Goal: Book appointment/travel/reservation

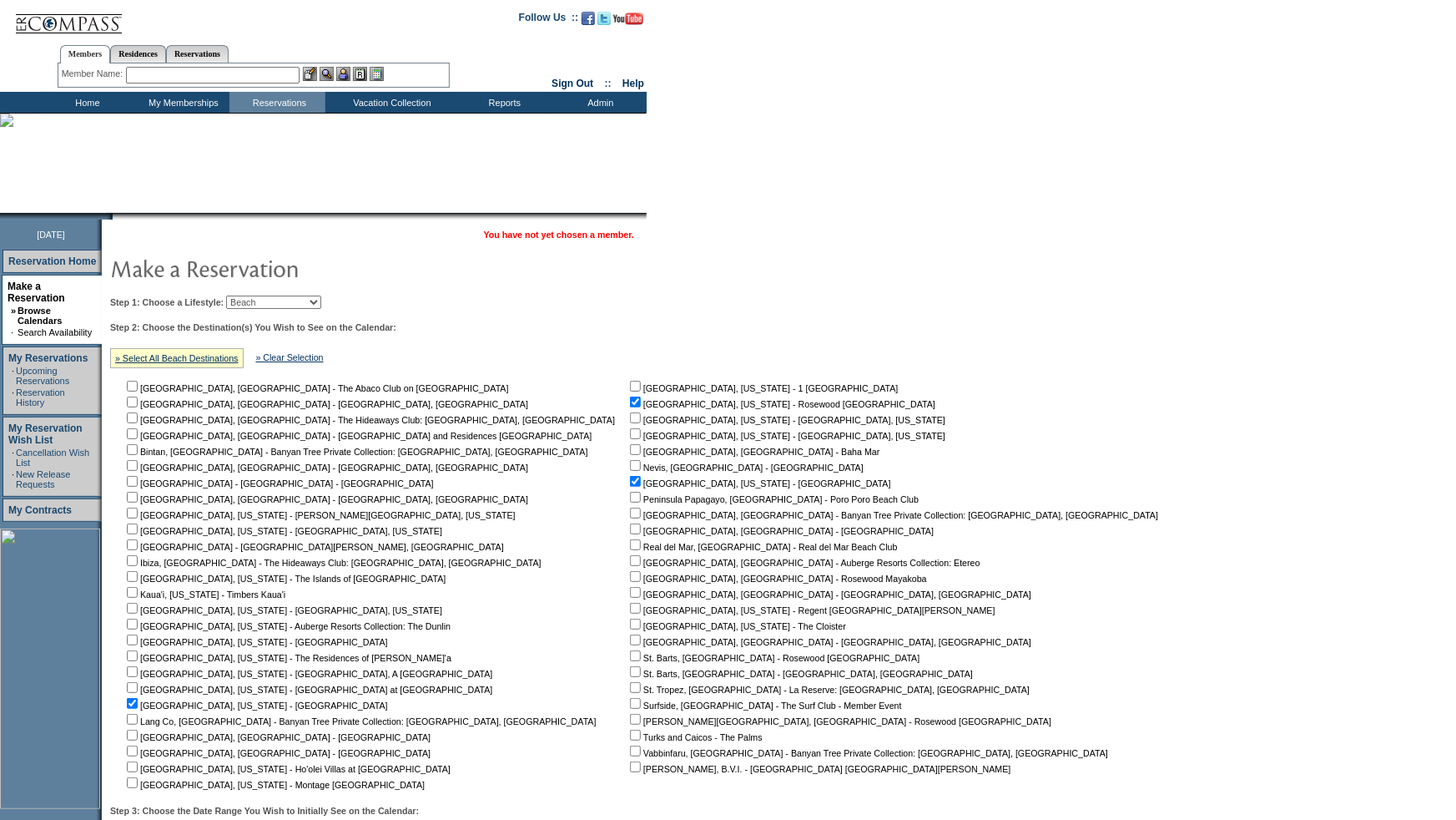
click at [283, 299] on select "Beach Leisure Metropolitan Mountain OIAL for Adventure OIAL for Couples OIAL fo…" at bounding box center [274, 302] width 95 height 13
click at [254, 296] on select "Beach Leisure Metropolitan Mountain OIAL for Adventure OIAL for Couples OIAL fo…" at bounding box center [274, 302] width 95 height 13
click at [237, 359] on link "» Select All Beach Destinations" at bounding box center [177, 358] width 123 height 10
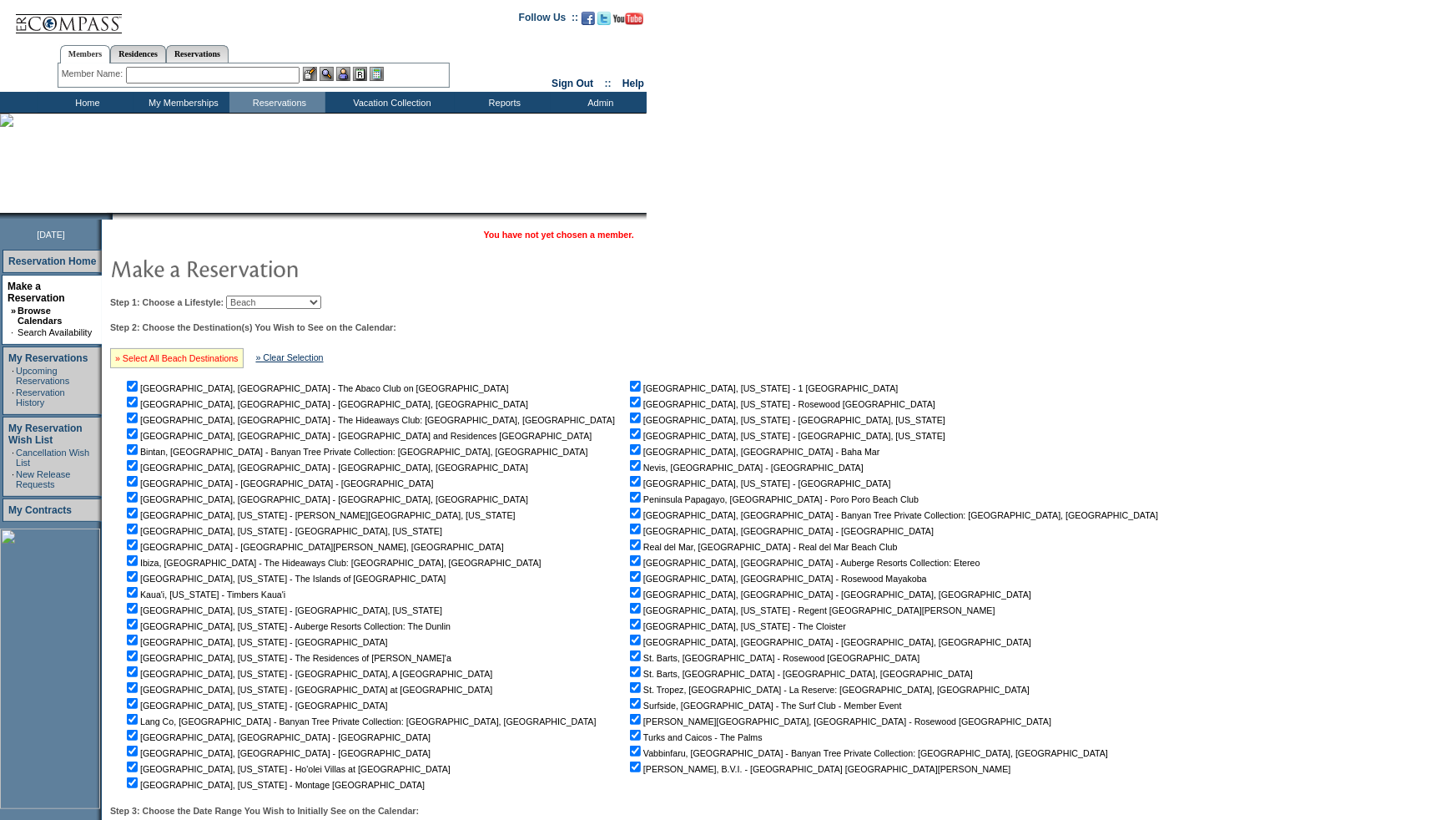
checkbox input "true"
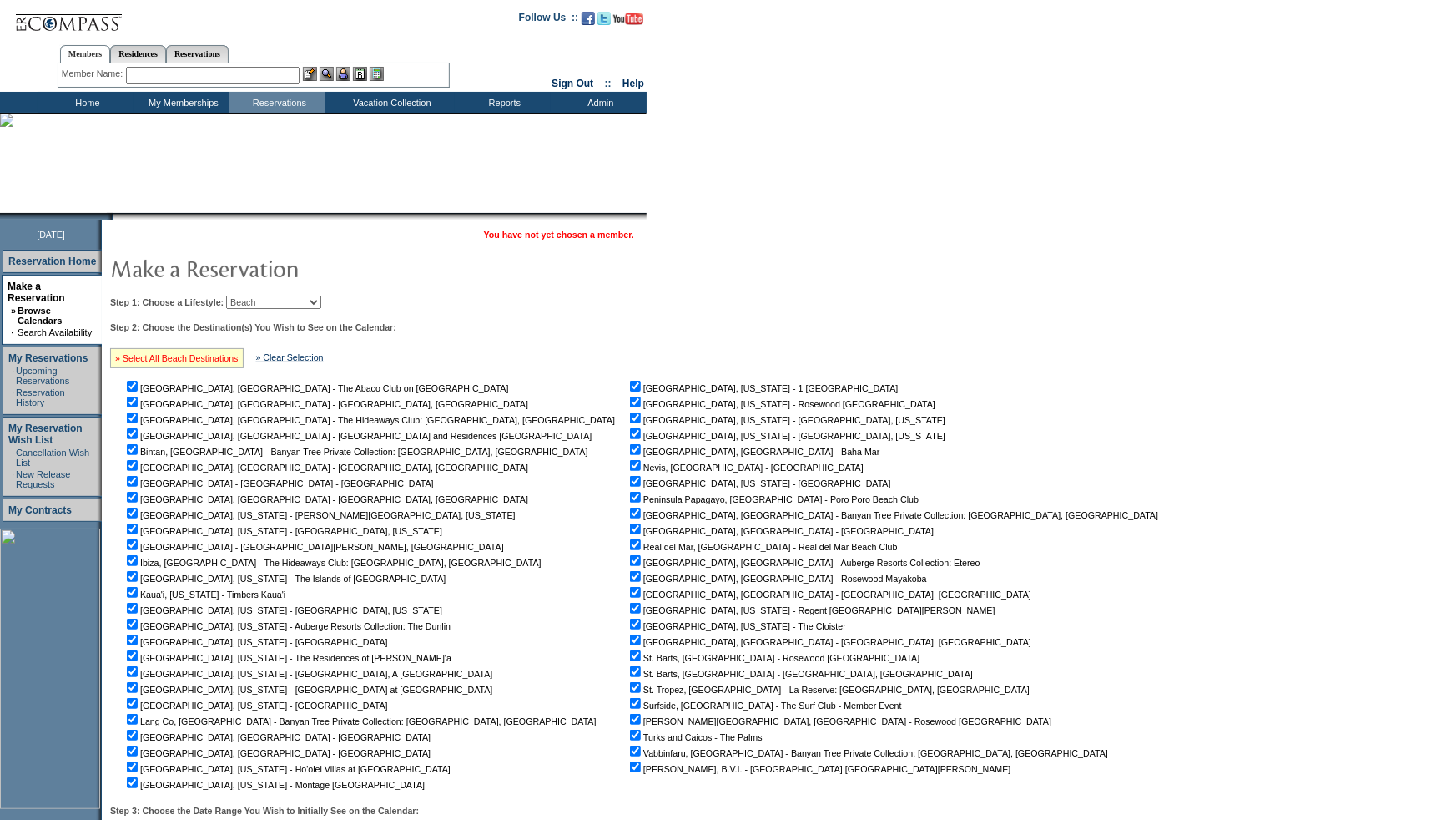
checkbox input "true"
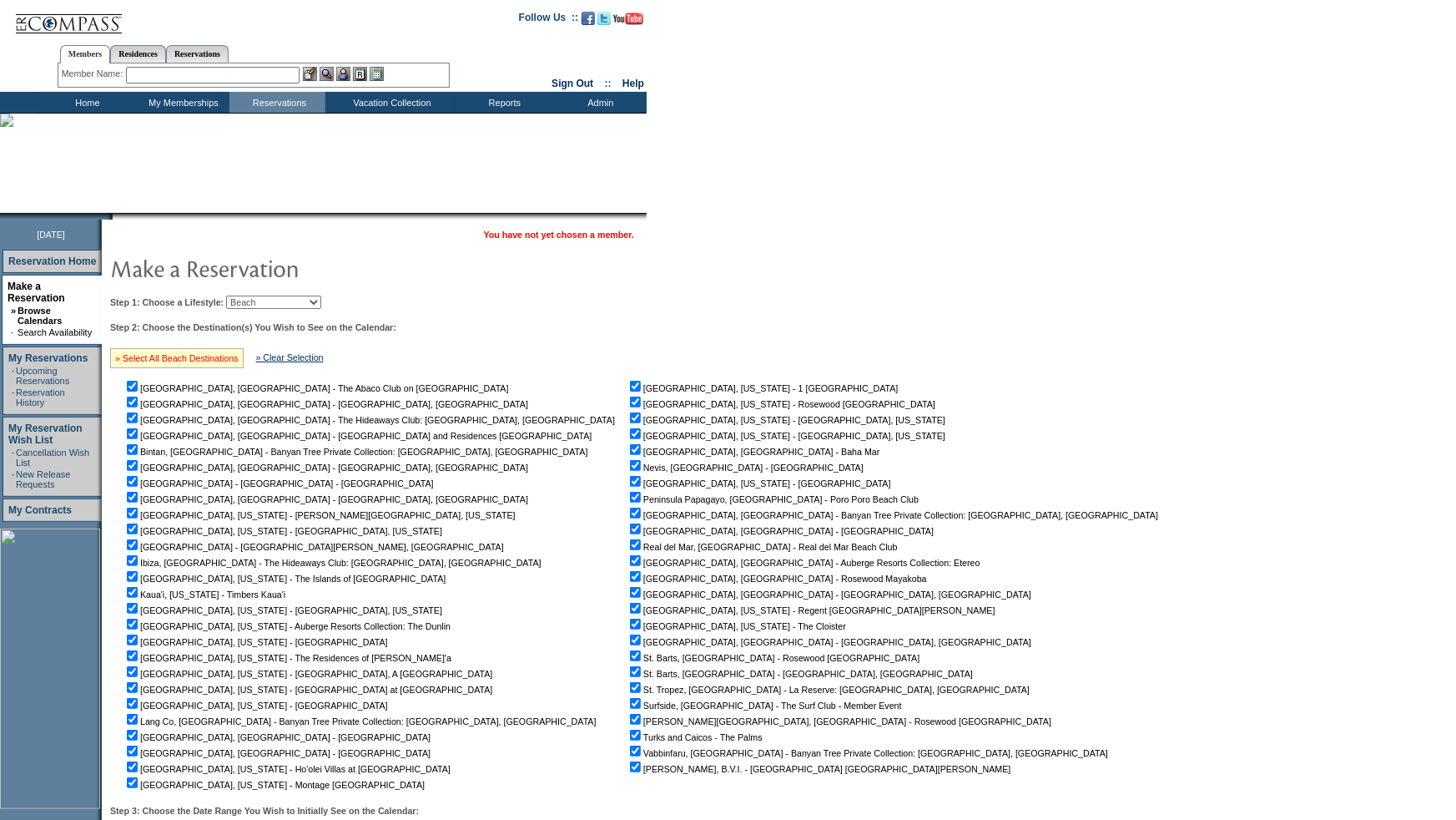
checkbox input "true"
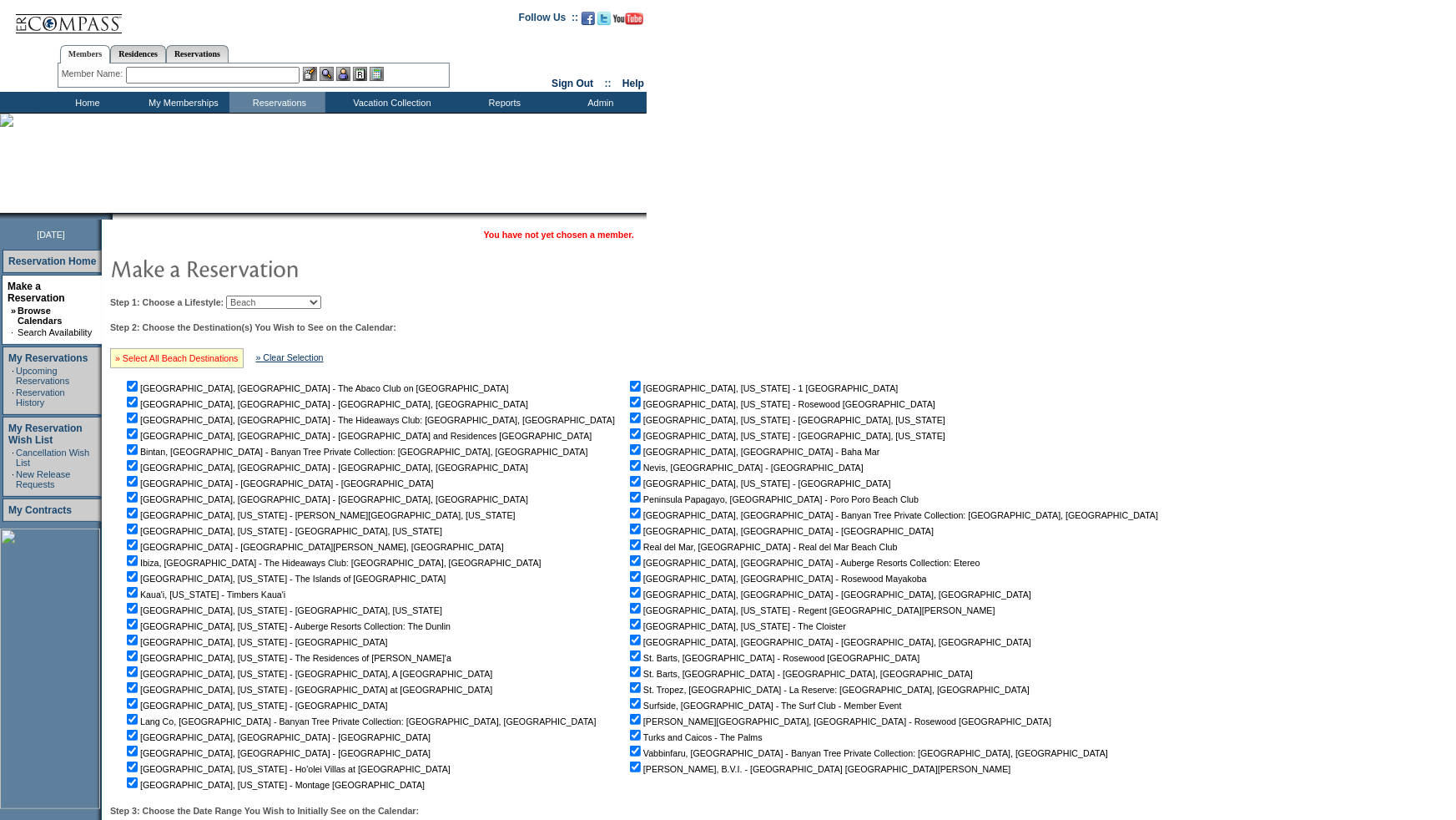
checkbox input "true"
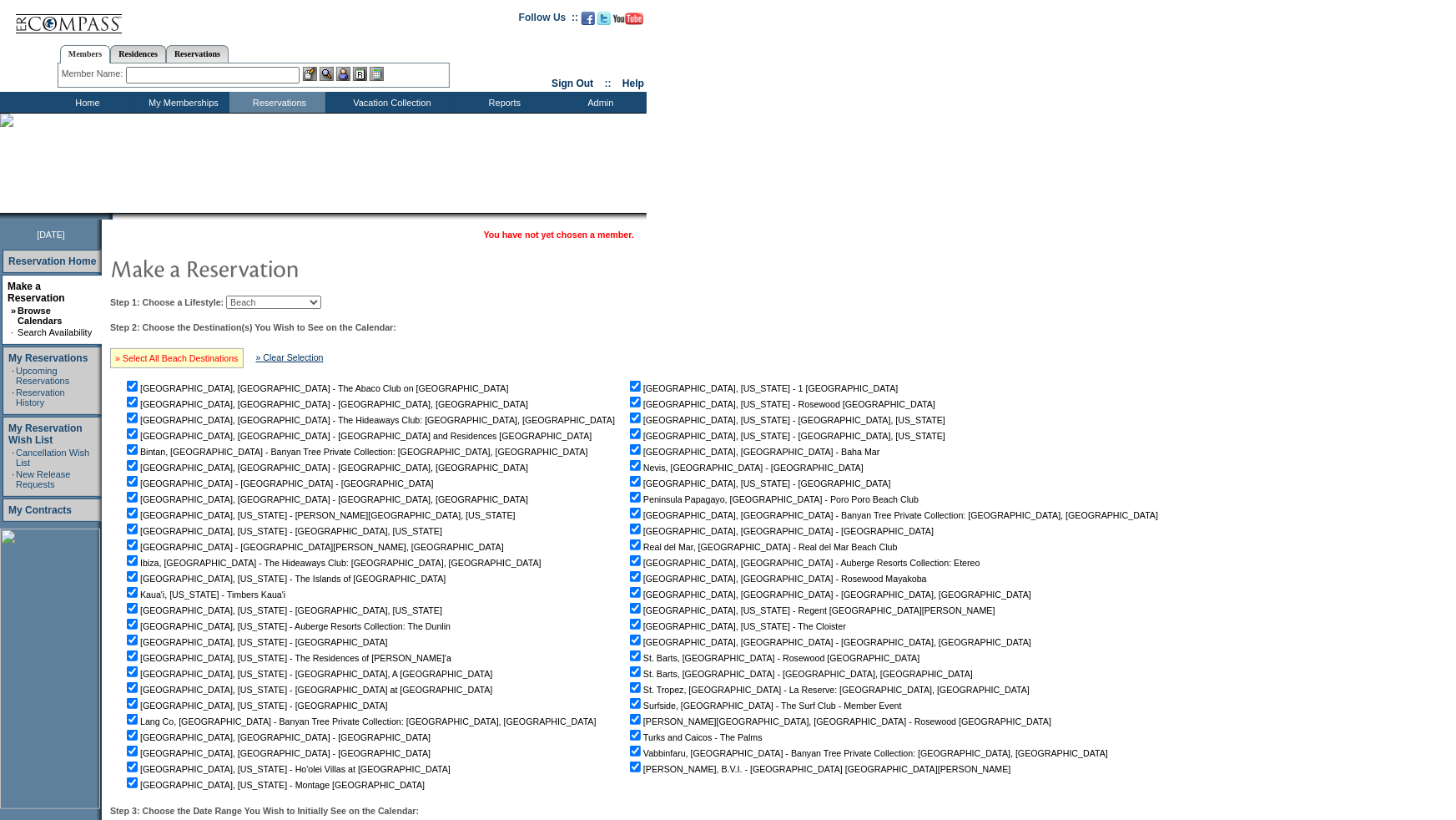
checkbox input "true"
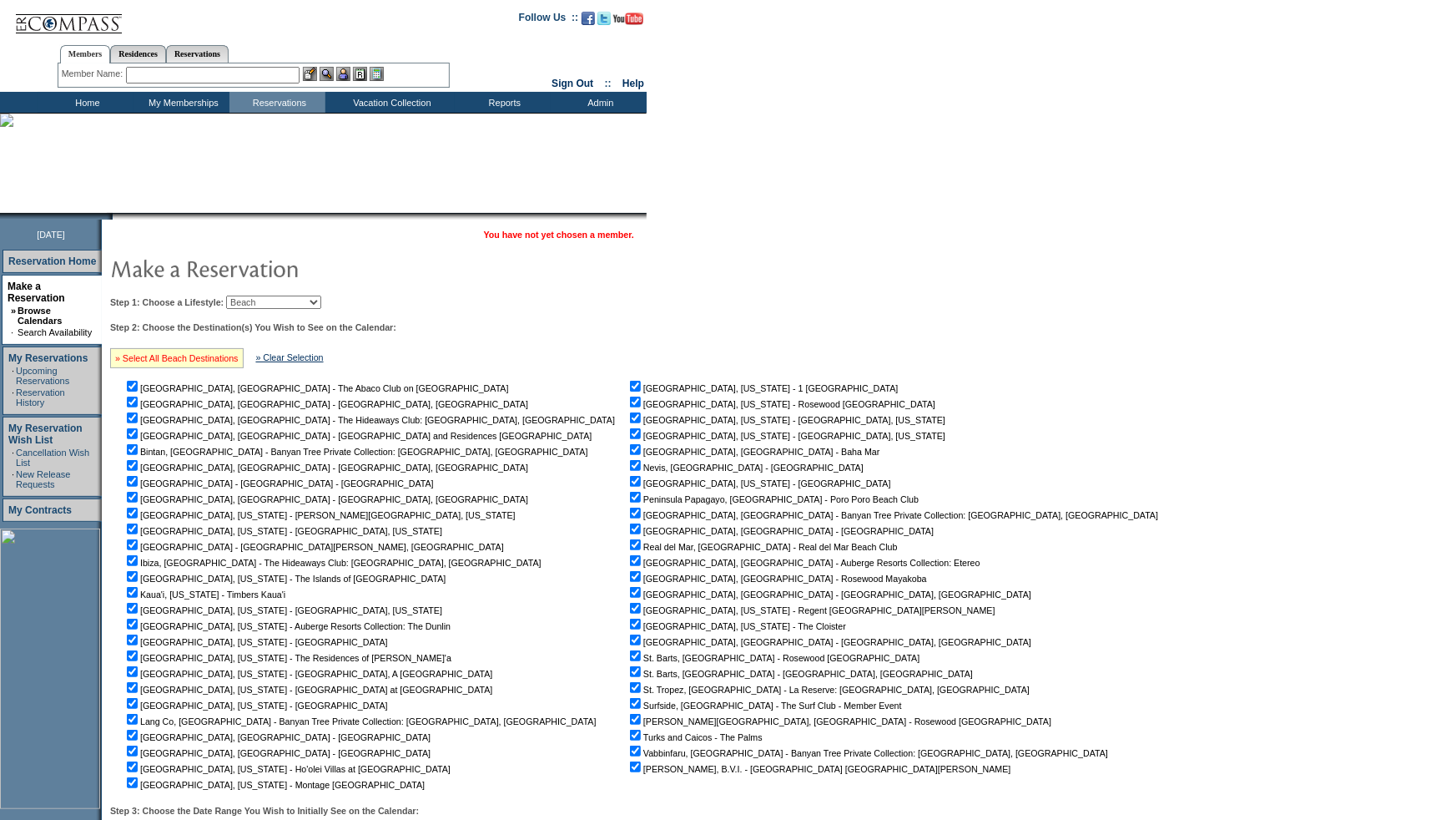
checkbox input "true"
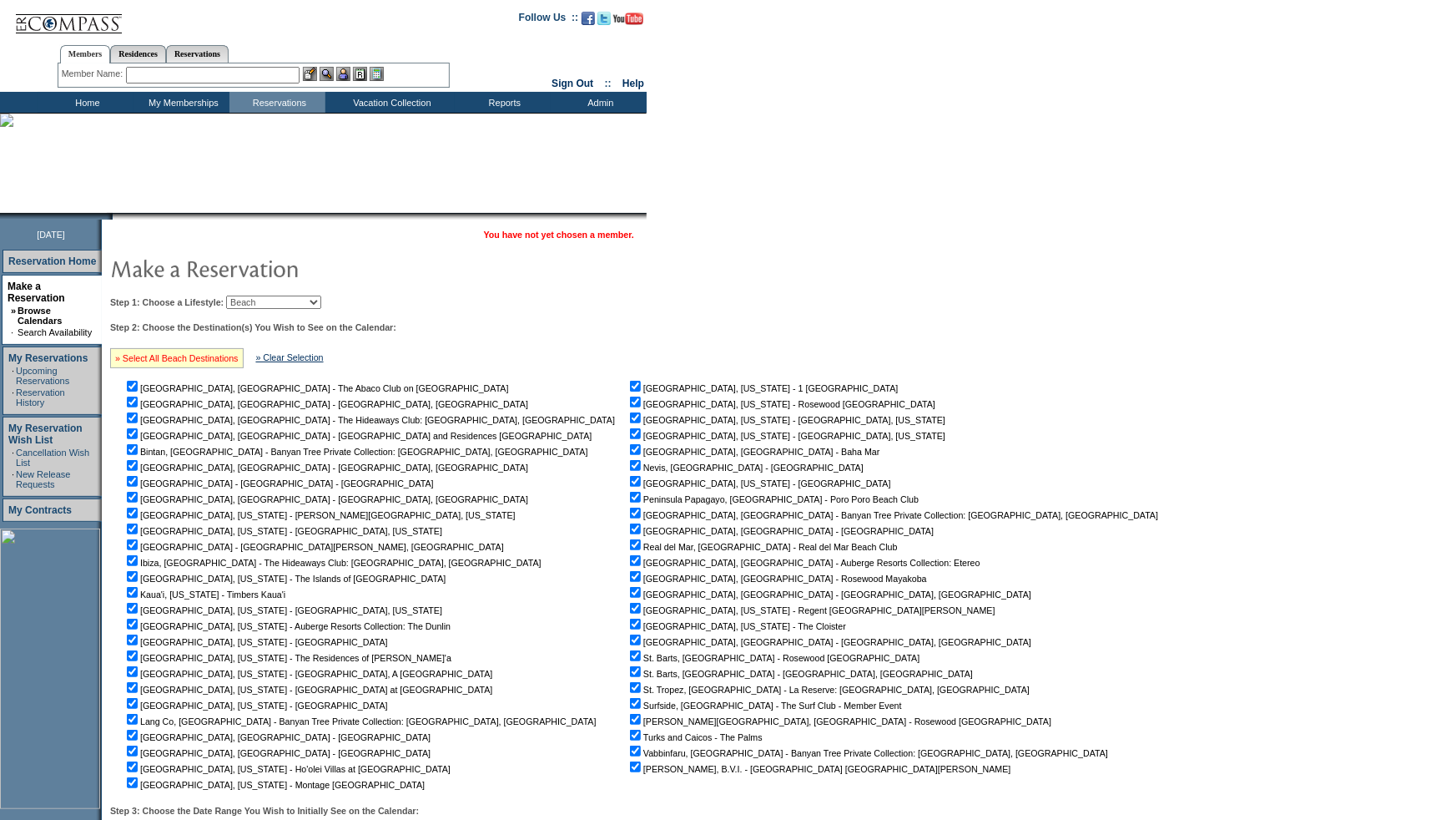
checkbox input "true"
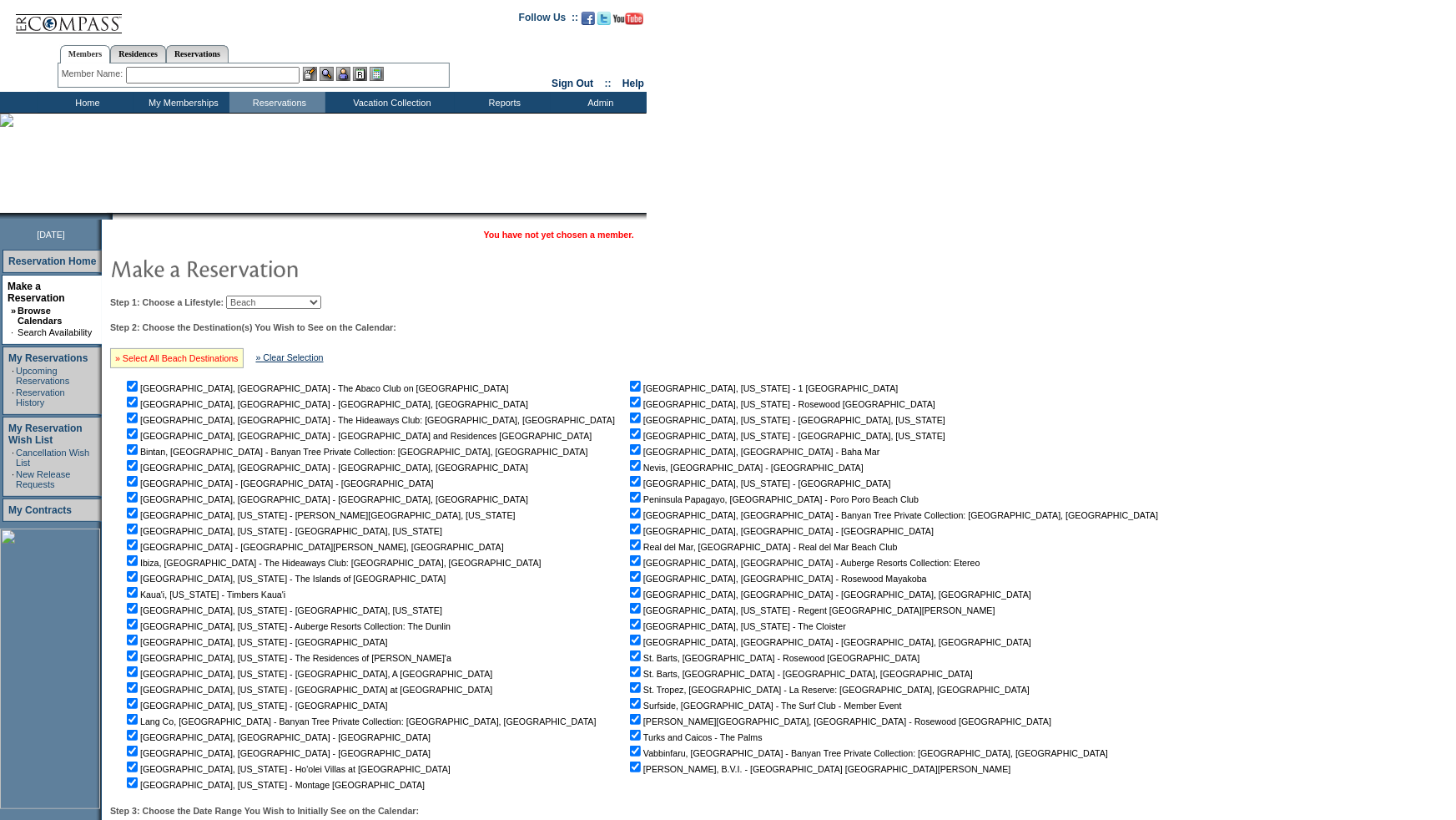
checkbox input "true"
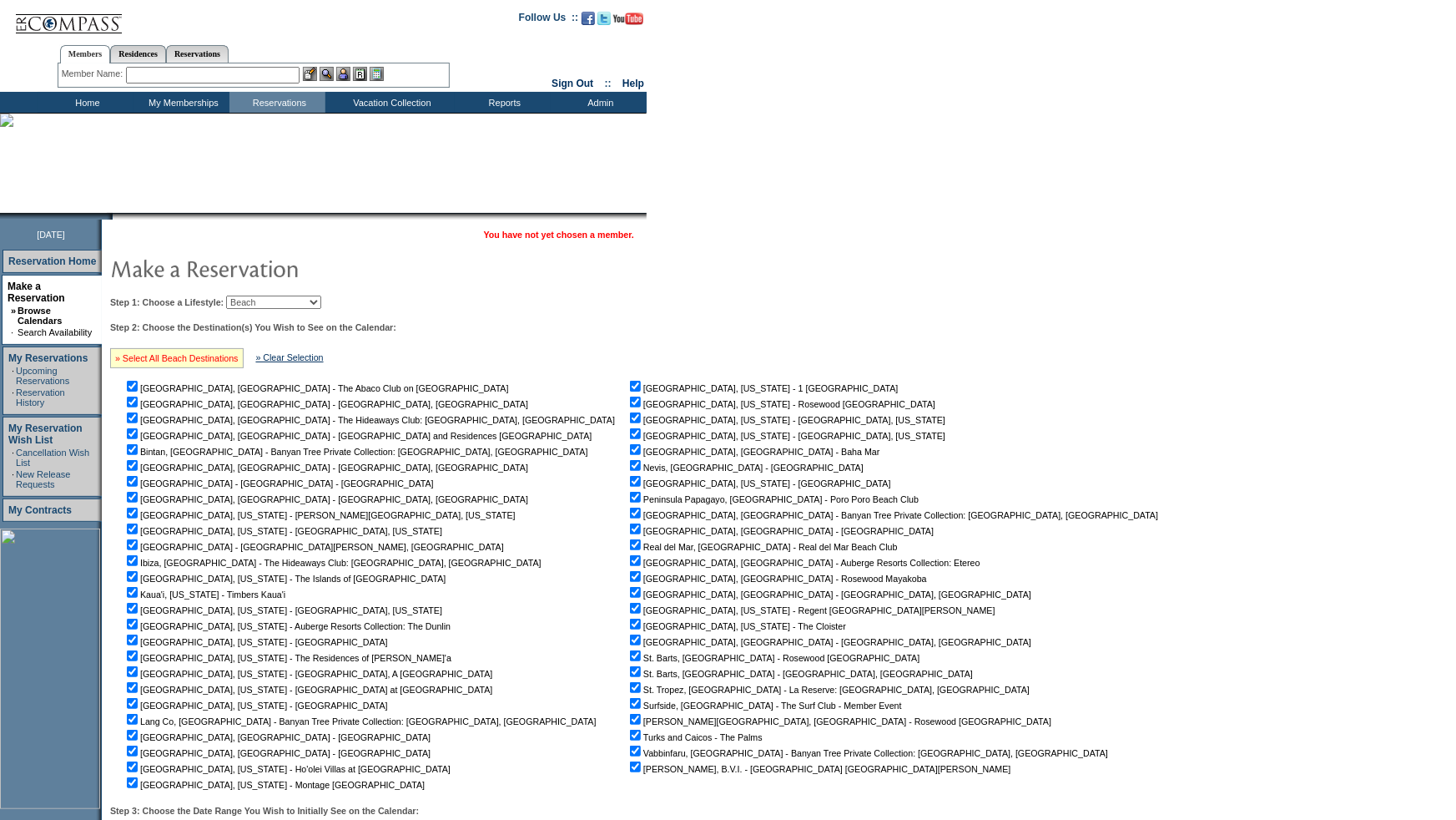
checkbox input "true"
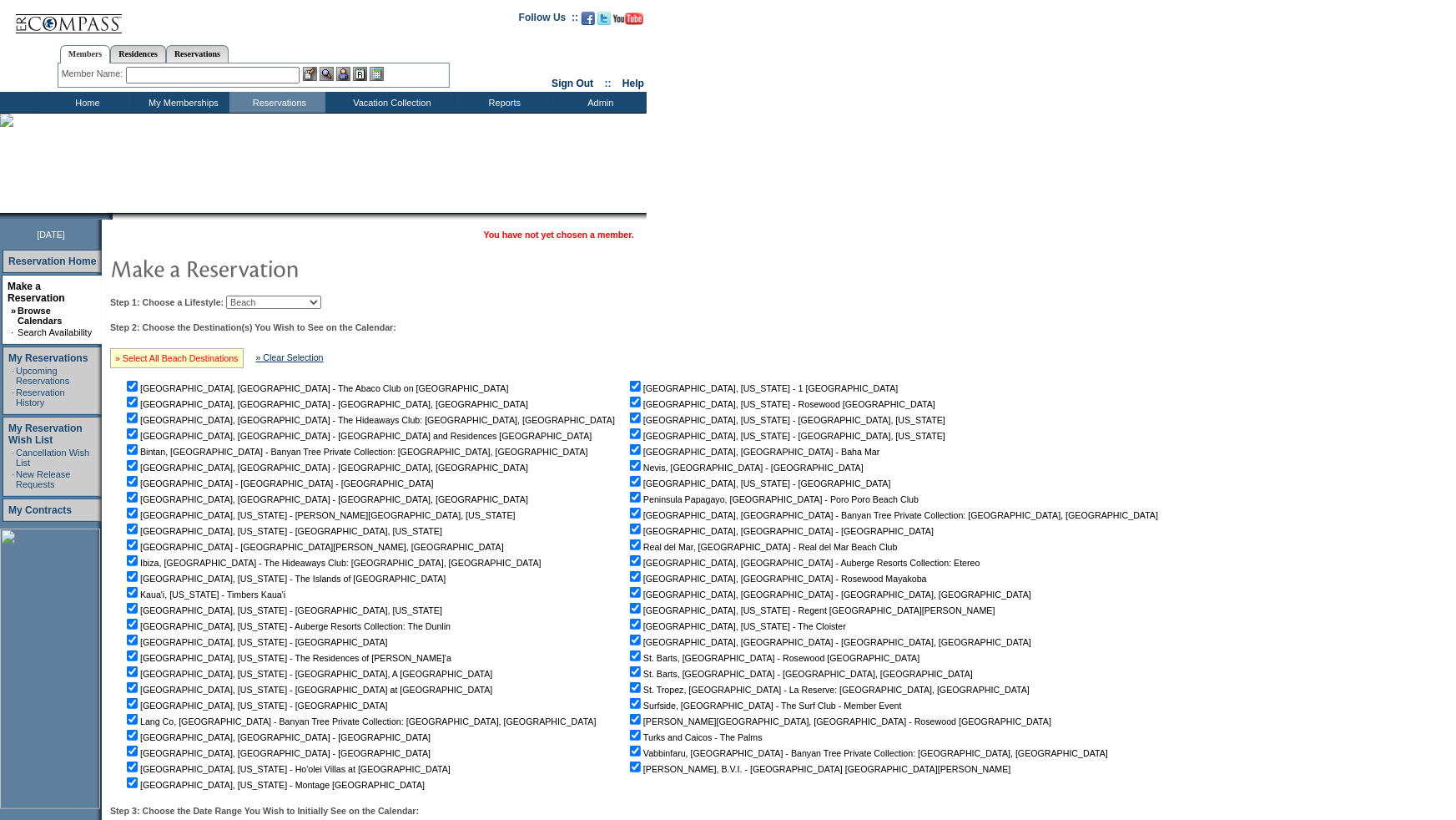
checkbox input "true"
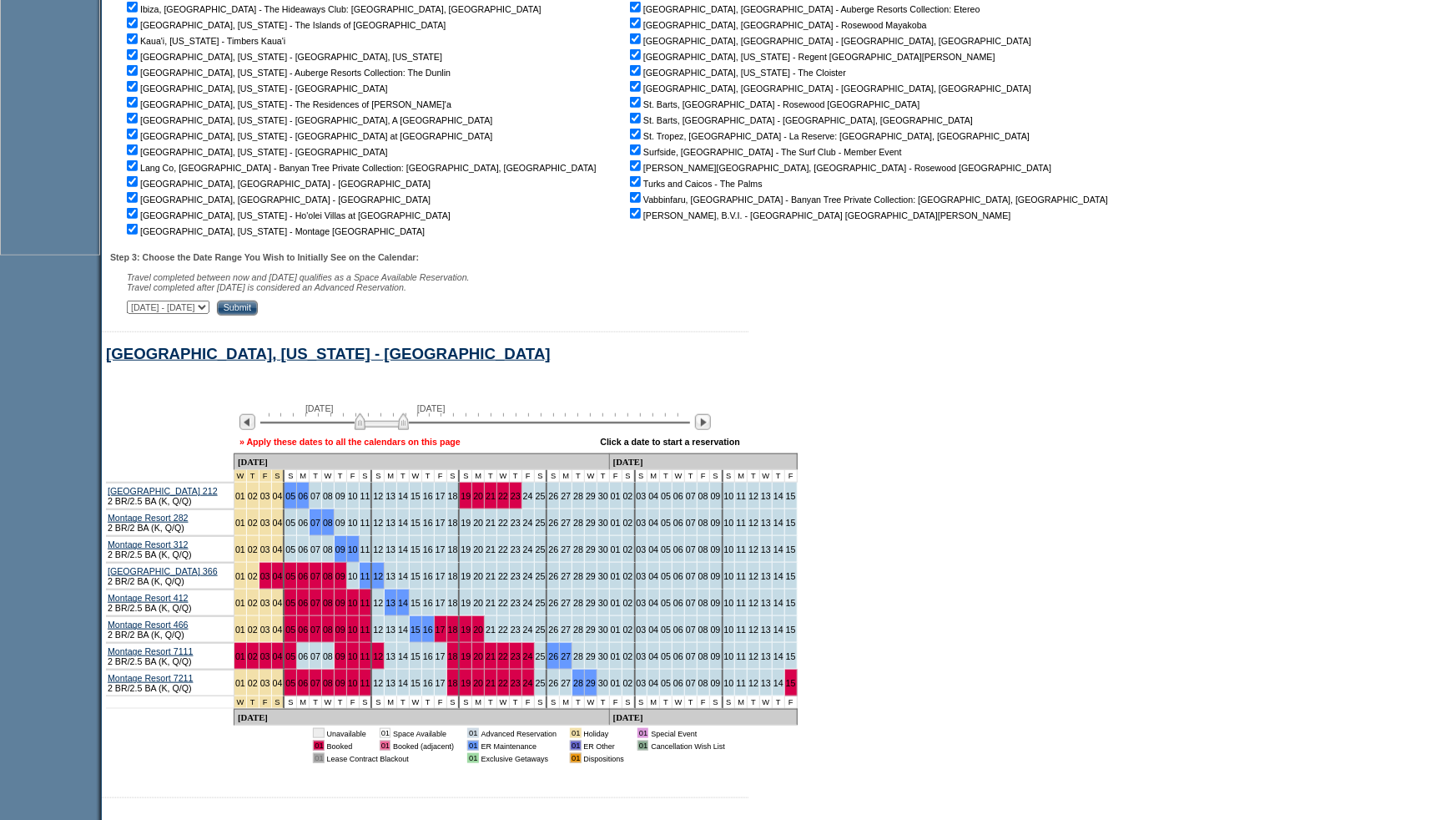
scroll to position [562, 0]
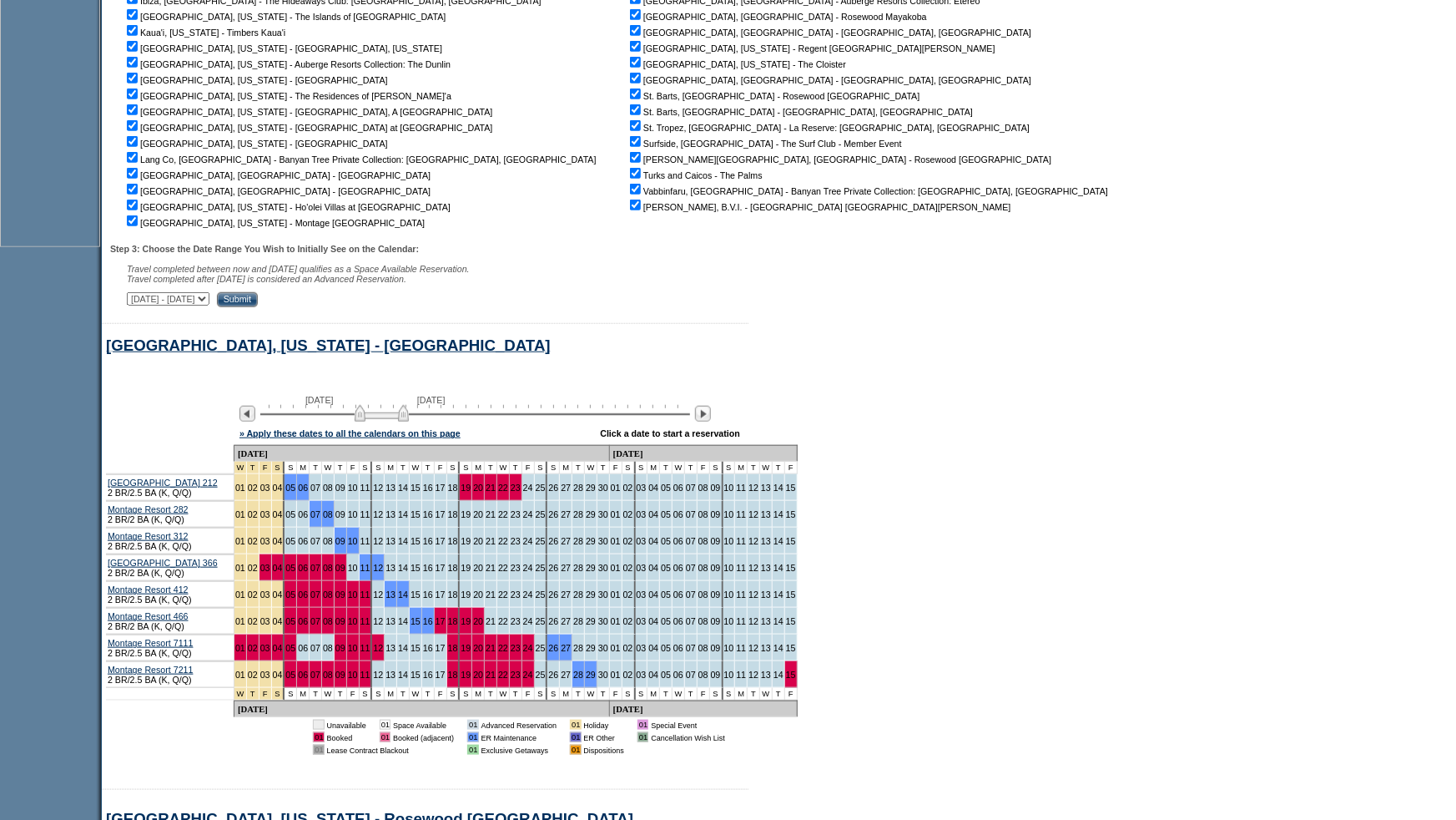
click at [209, 302] on select "[DATE] - [DATE] [DATE] - [DATE] [DATE] - [DATE] [DATE] - [DATE] [DATE] - [DATE]…" at bounding box center [168, 298] width 82 height 13
select select "[DATE]|[DATE]"
click at [135, 294] on select "[DATE] - [DATE] [DATE] - [DATE] [DATE] - [DATE] [DATE] - [DATE] [DATE] - [DATE]…" at bounding box center [168, 298] width 82 height 13
click at [258, 296] on input "Submit" at bounding box center [237, 299] width 41 height 15
